Goal: Complete application form

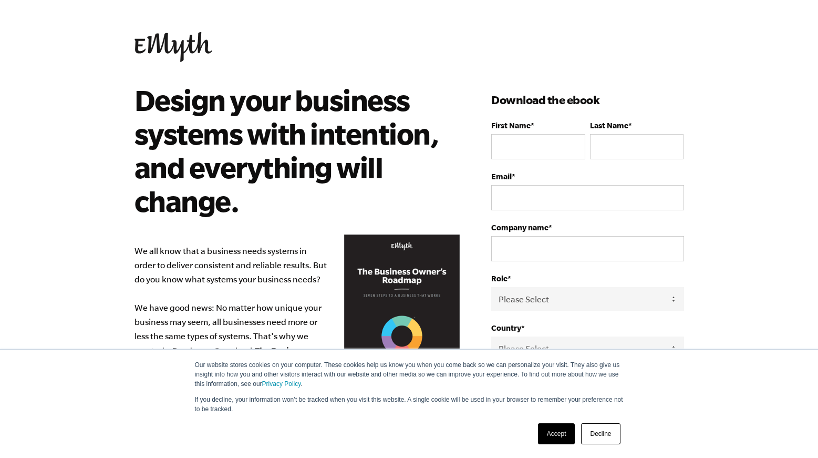
click at [542, 429] on link "Accept" at bounding box center [556, 433] width 37 height 21
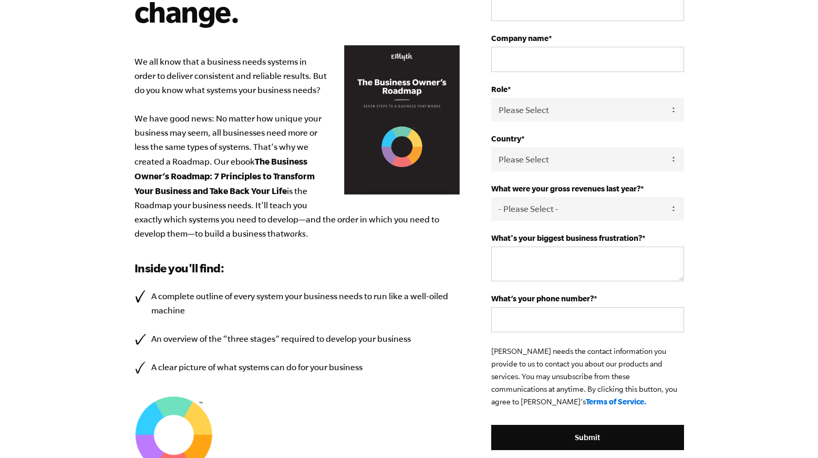
scroll to position [108, 0]
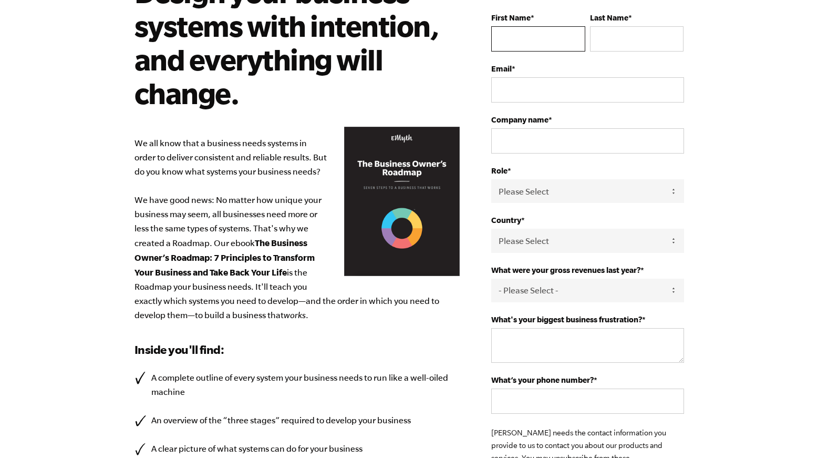
click at [540, 27] on input "First Name *" at bounding box center [538, 38] width 94 height 25
type input "[DEMOGRAPHIC_DATA]"
type input "[PERSON_NAME]"
type input "[PERSON_NAME][EMAIL_ADDRESS][DOMAIN_NAME]"
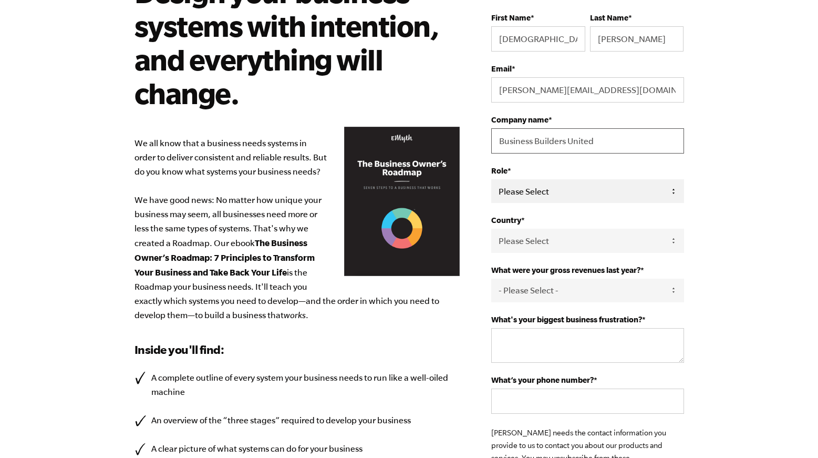
type input "Business Builders United"
click at [630, 192] on select "Please Select Owner Partner / Co-Owner Executive Employee / Other" at bounding box center [587, 191] width 192 height 24
select select "Owner"
click at [491, 179] on select "Please Select Owner Partner / Co-Owner Executive Employee / Other" at bounding box center [587, 191] width 192 height 24
click at [566, 242] on select "Please Select [GEOGRAPHIC_DATA] [GEOGRAPHIC_DATA] [GEOGRAPHIC_DATA] [GEOGRAPHIC…" at bounding box center [587, 241] width 192 height 24
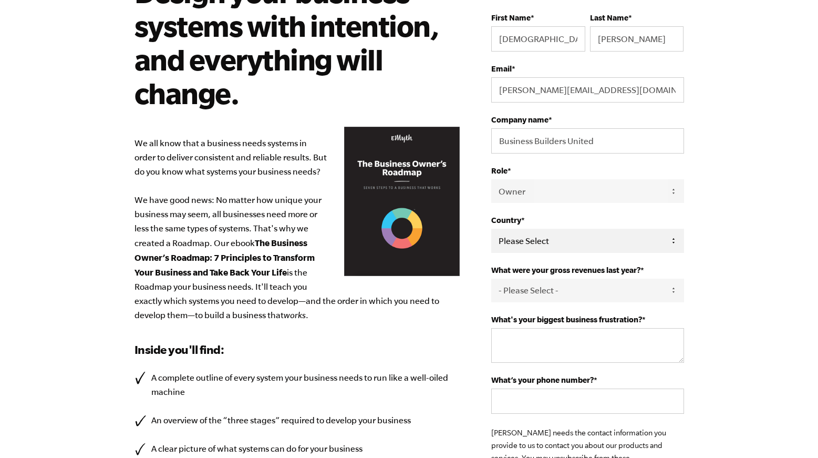
select select "[GEOGRAPHIC_DATA]"
click at [491, 229] on select "Please Select [GEOGRAPHIC_DATA] [GEOGRAPHIC_DATA] [GEOGRAPHIC_DATA] [GEOGRAPHIC…" at bounding box center [587, 241] width 192 height 24
click at [550, 292] on select "- Please Select - 0-75K 76-150K 151-275K 276-500K 501-750K 751-1M 1-2.5M 2.5-5M…" at bounding box center [587, 291] width 192 height 24
select select "151-275K"
click at [491, 279] on select "- Please Select - 0-75K 76-150K 151-275K 276-500K 501-750K 751-1M 1-2.5M 2.5-5M…" at bounding box center [587, 291] width 192 height 24
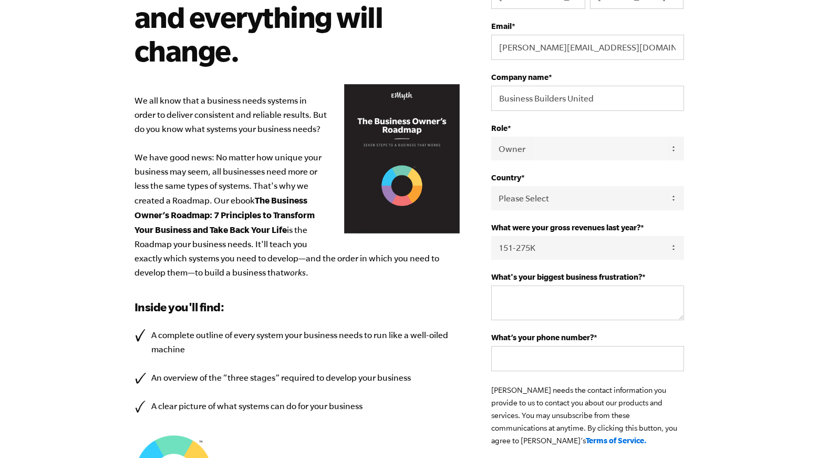
scroll to position [229, 0]
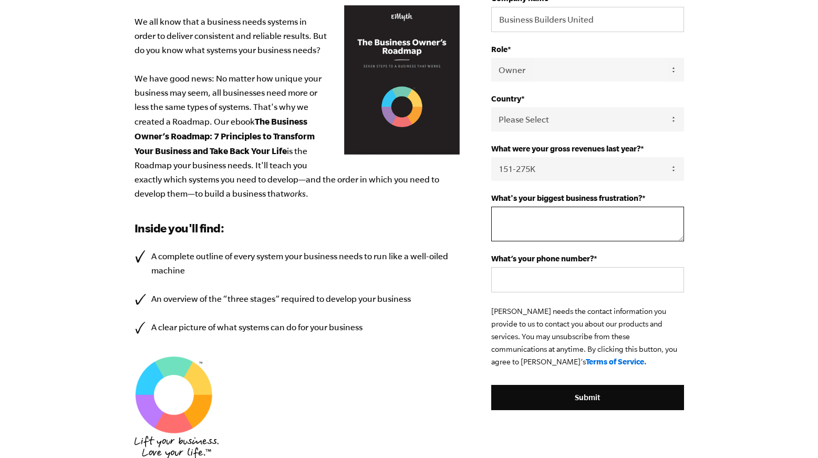
click at [542, 216] on textarea "What's your biggest business frustration? *" at bounding box center [587, 224] width 192 height 35
type textarea "people"
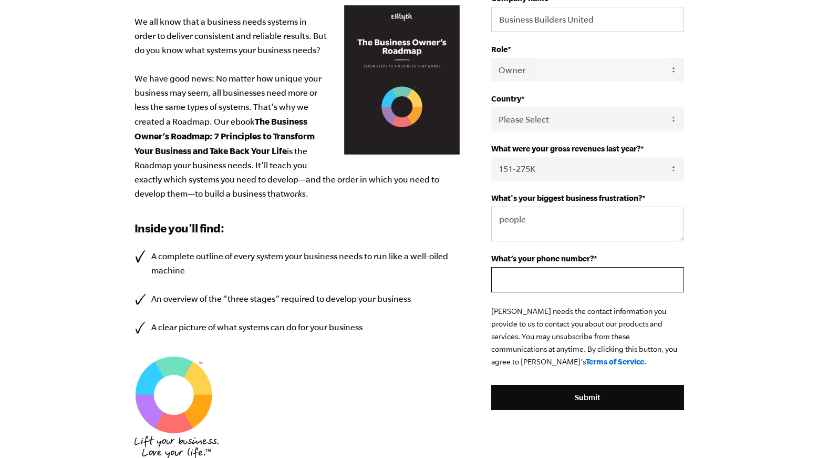
click at [532, 269] on input "What’s your phone number? *" at bounding box center [587, 279] width 192 height 25
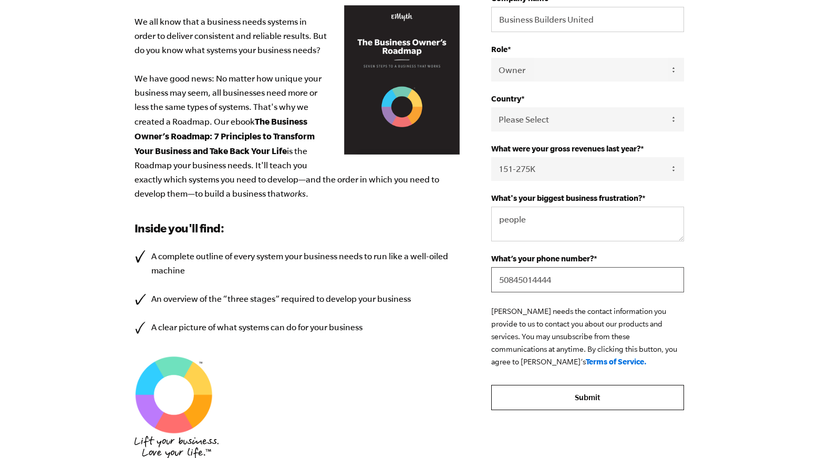
type input "50845014444"
click at [597, 402] on input "Submit" at bounding box center [587, 397] width 192 height 25
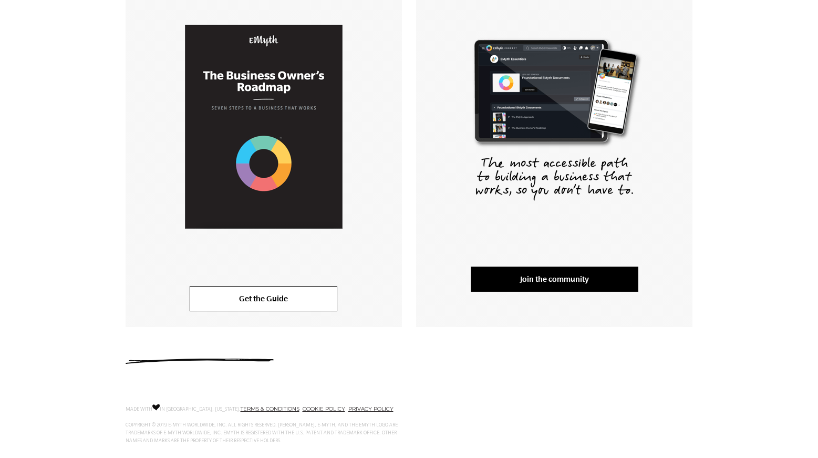
scroll to position [259, 0]
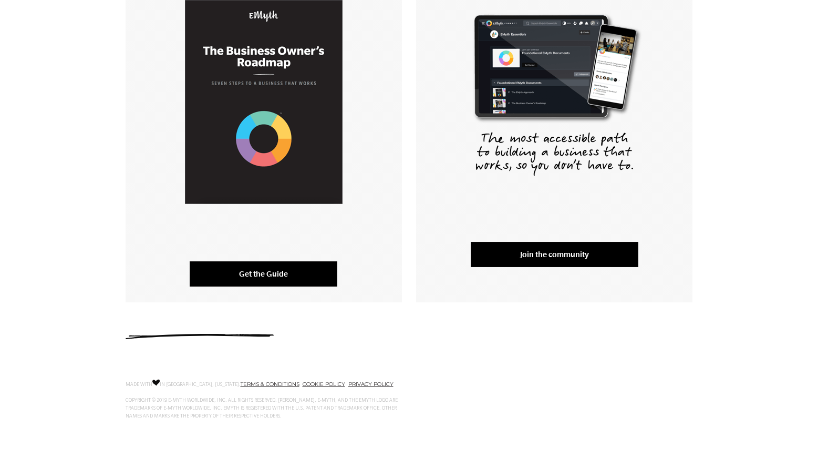
click at [259, 274] on link "Get the Guide" at bounding box center [264, 273] width 148 height 25
